Goal: Task Accomplishment & Management: Use online tool/utility

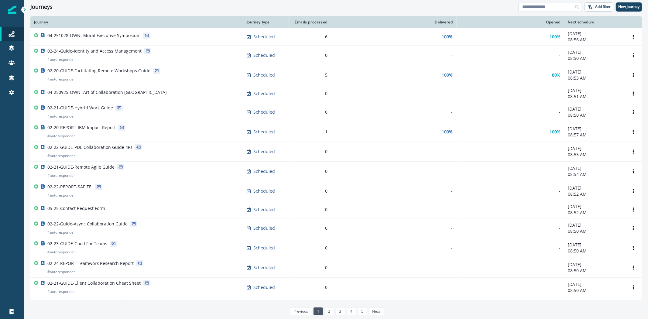
click at [538, 7] on input at bounding box center [550, 7] width 64 height 10
type input "******"
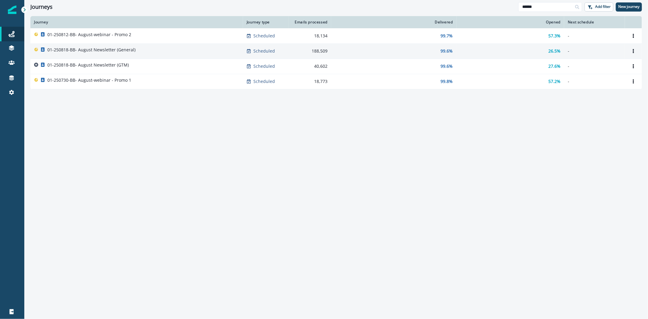
click at [123, 50] on p "01-250818-BB- August Newsletter (General)" at bounding box center [91, 50] width 88 height 6
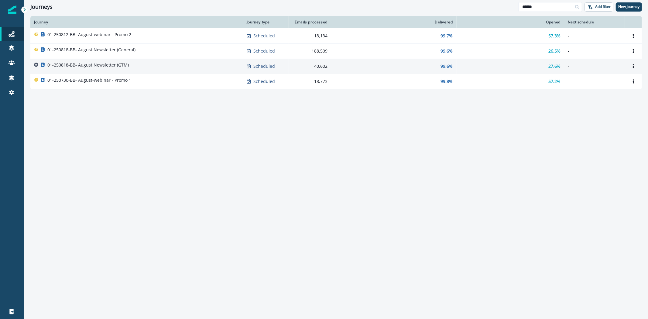
click at [125, 65] on p "01-250818-BB- August Newsletter (GTM)" at bounding box center [87, 65] width 81 height 6
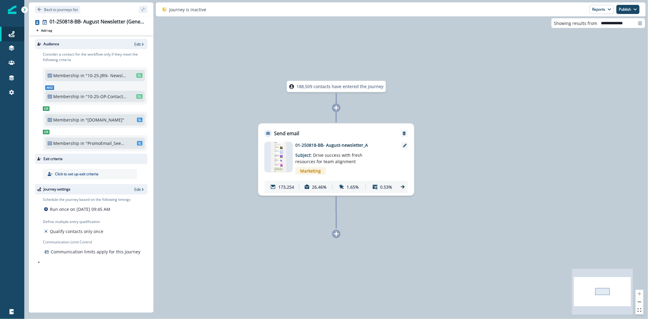
click at [359, 170] on div "Marketing" at bounding box center [345, 171] width 100 height 12
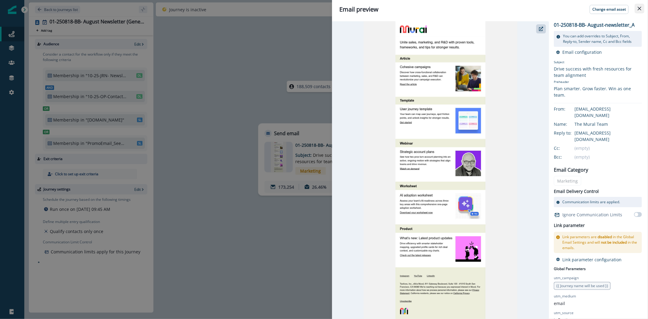
click at [637, 10] on button "Close" at bounding box center [639, 9] width 10 height 10
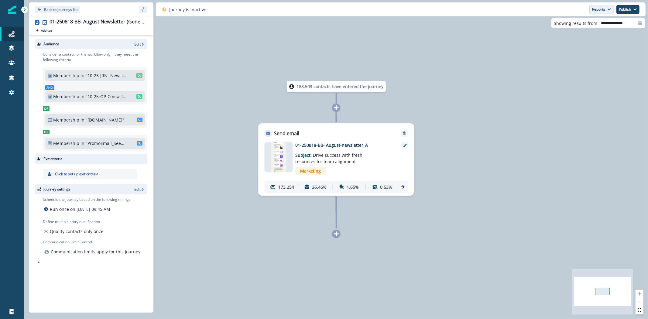
click at [607, 8] on icon "button" at bounding box center [609, 10] width 4 height 4
click at [581, 26] on p "Email Report" at bounding box center [569, 24] width 29 height 7
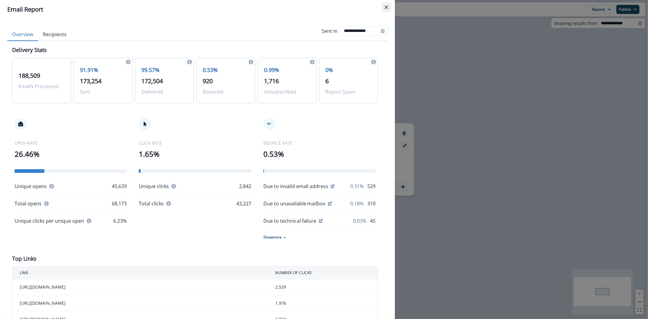
click at [384, 9] on icon "Close" at bounding box center [386, 7] width 4 height 4
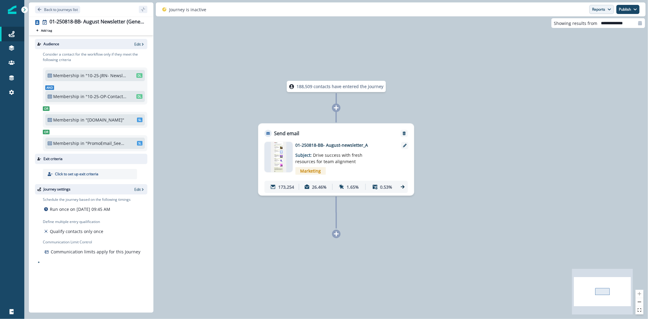
click at [601, 10] on button "Reports" at bounding box center [601, 9] width 25 height 9
click at [582, 24] on p "Email Report" at bounding box center [569, 24] width 29 height 7
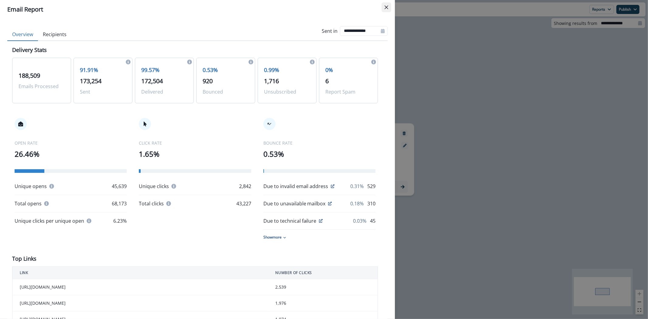
click at [387, 11] on button "Close" at bounding box center [386, 7] width 10 height 10
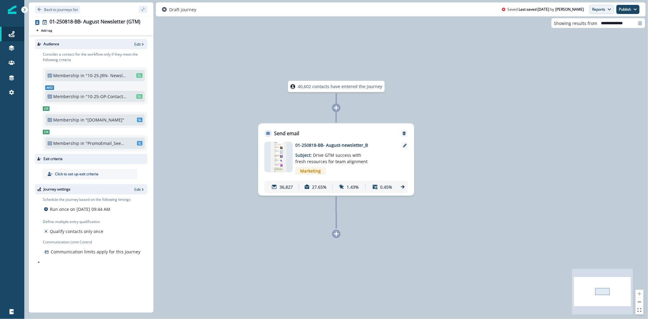
click at [597, 10] on button "Reports" at bounding box center [601, 9] width 25 height 9
click at [575, 25] on p "Email Report" at bounding box center [569, 24] width 29 height 7
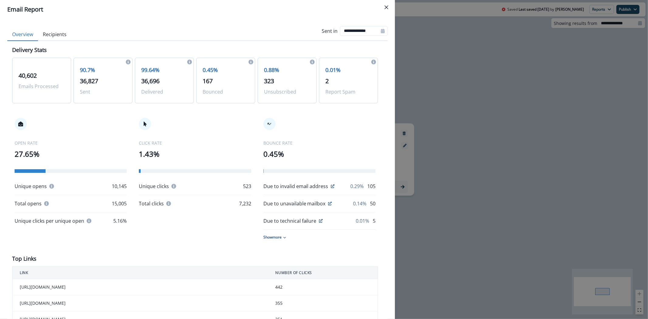
click at [386, 5] on icon "Close" at bounding box center [386, 7] width 4 height 4
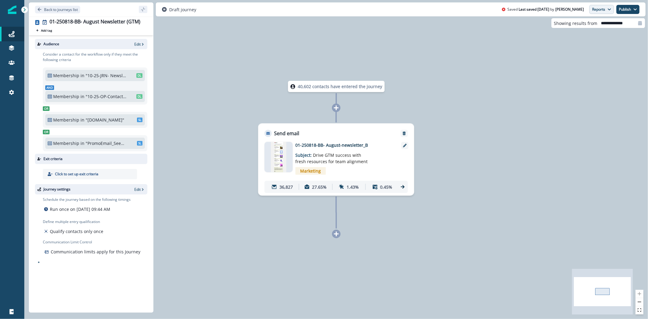
click at [595, 10] on button "Reports" at bounding box center [601, 9] width 25 height 9
click at [580, 26] on p "Email Report" at bounding box center [569, 24] width 29 height 7
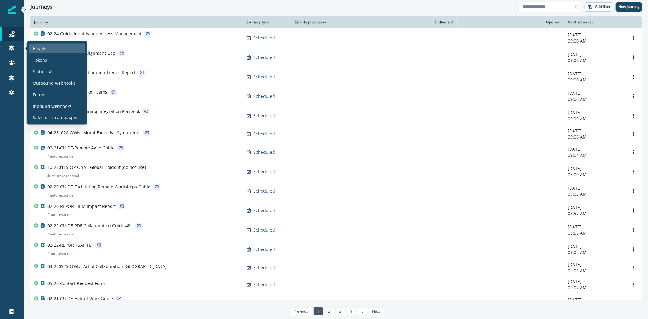
click at [33, 47] on p "Emails" at bounding box center [39, 48] width 13 height 6
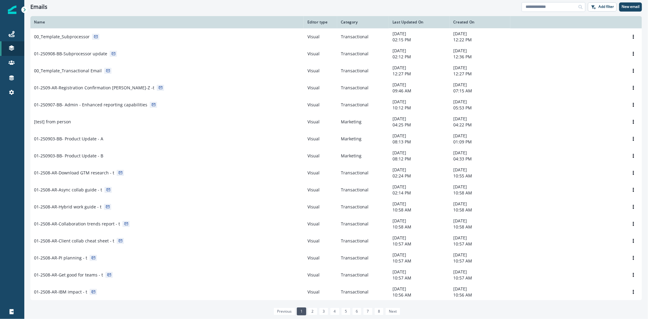
click at [540, 5] on input at bounding box center [553, 7] width 64 height 10
type input "******"
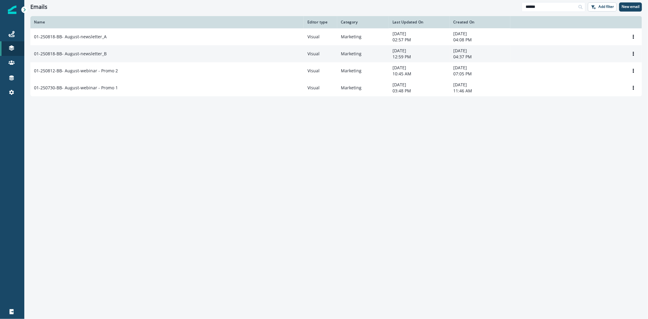
click at [107, 51] on div "01-250818-BB- August-newsletter_B" at bounding box center [167, 54] width 266 height 6
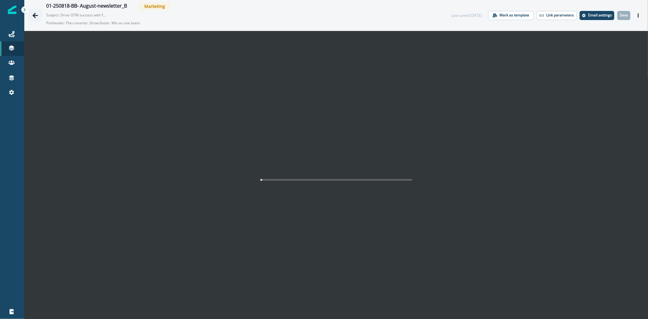
click at [36, 13] on icon "Go back" at bounding box center [35, 15] width 6 height 6
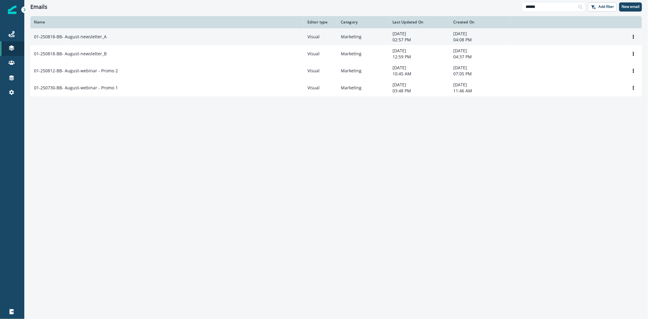
click at [109, 39] on div "01-250818-BB- August-newsletter_A" at bounding box center [167, 37] width 266 height 6
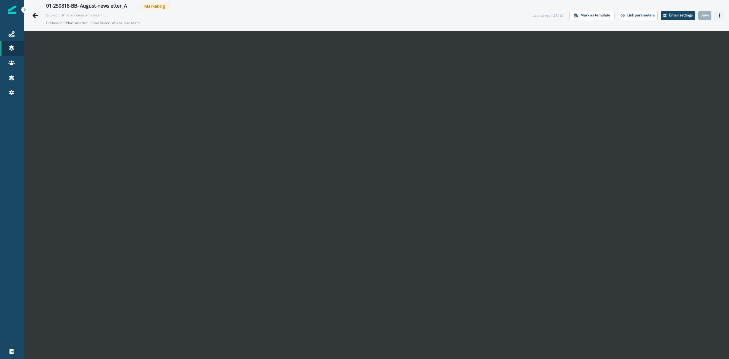
click at [647, 14] on icon "Actions" at bounding box center [719, 15] width 4 height 4
click at [647, 52] on button "Send test email" at bounding box center [684, 52] width 67 height 11
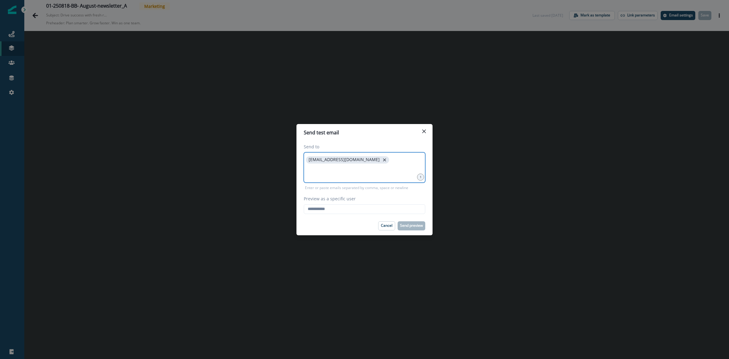
click at [382, 160] on icon "close" at bounding box center [384, 159] width 5 height 5
click at [356, 161] on input at bounding box center [365, 160] width 120 height 12
type input "**********"
click at [353, 208] on input "Preview as a specific user" at bounding box center [364, 209] width 121 height 10
type input "**********"
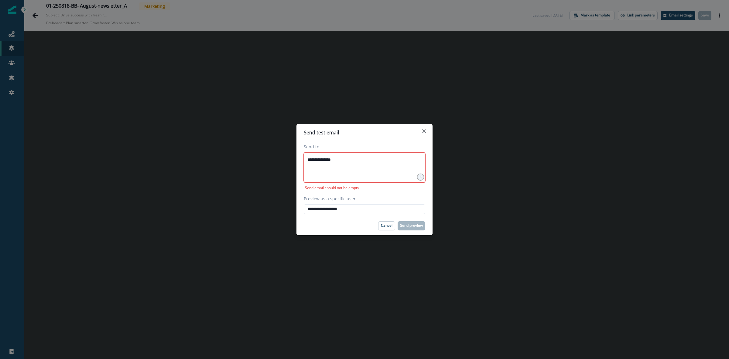
click at [354, 224] on div "Cancel Send preview" at bounding box center [364, 225] width 121 height 9
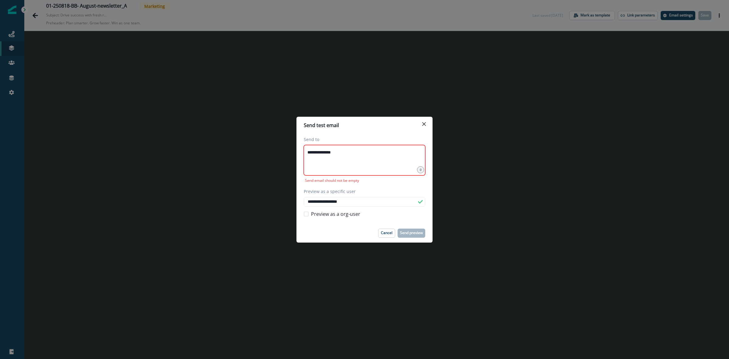
click at [349, 159] on div "**********" at bounding box center [364, 160] width 121 height 30
click at [409, 231] on p "Send preview" at bounding box center [411, 233] width 23 height 4
